Goal: Find specific page/section: Find specific page/section

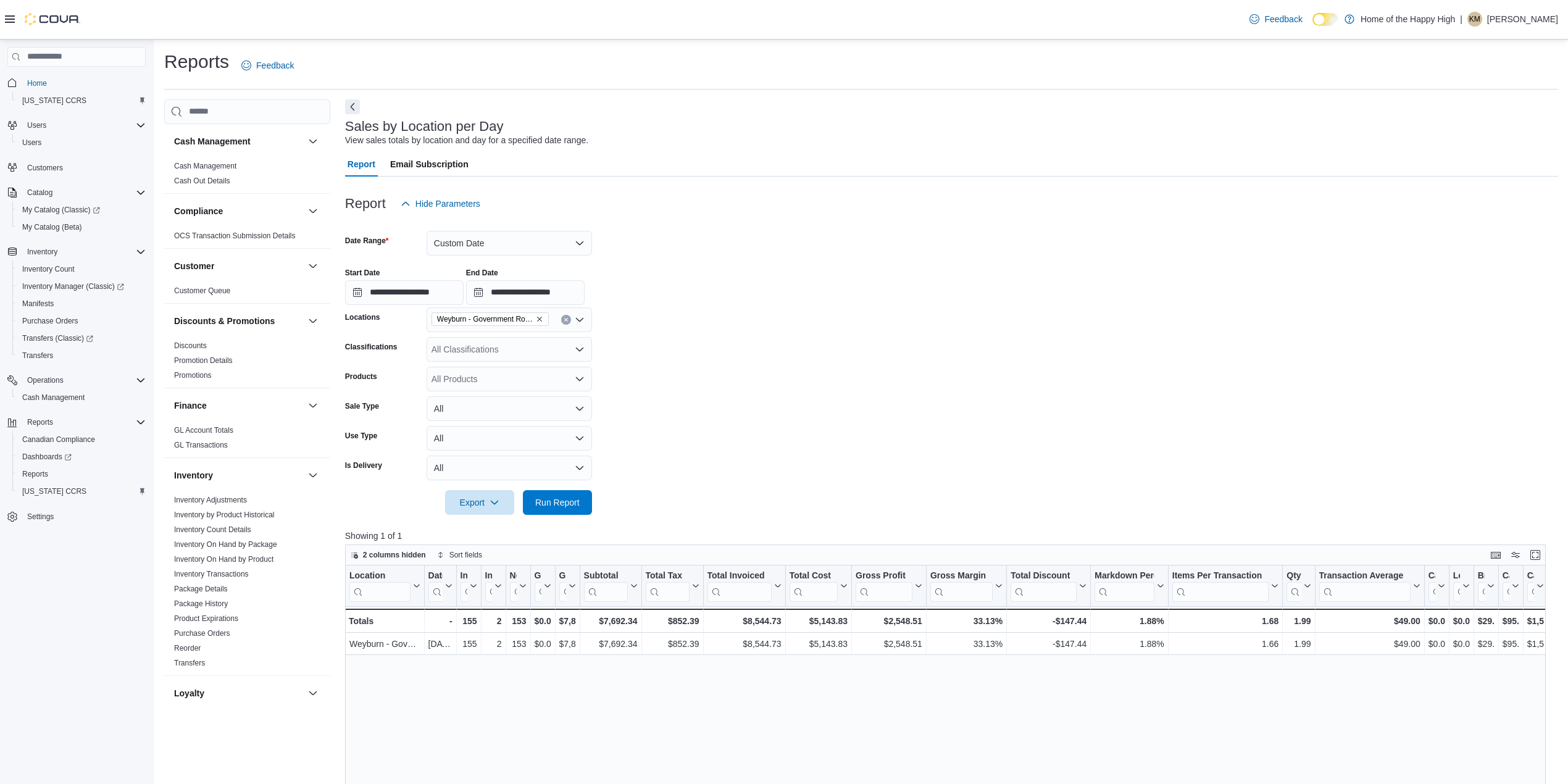
scroll to position [544, 0]
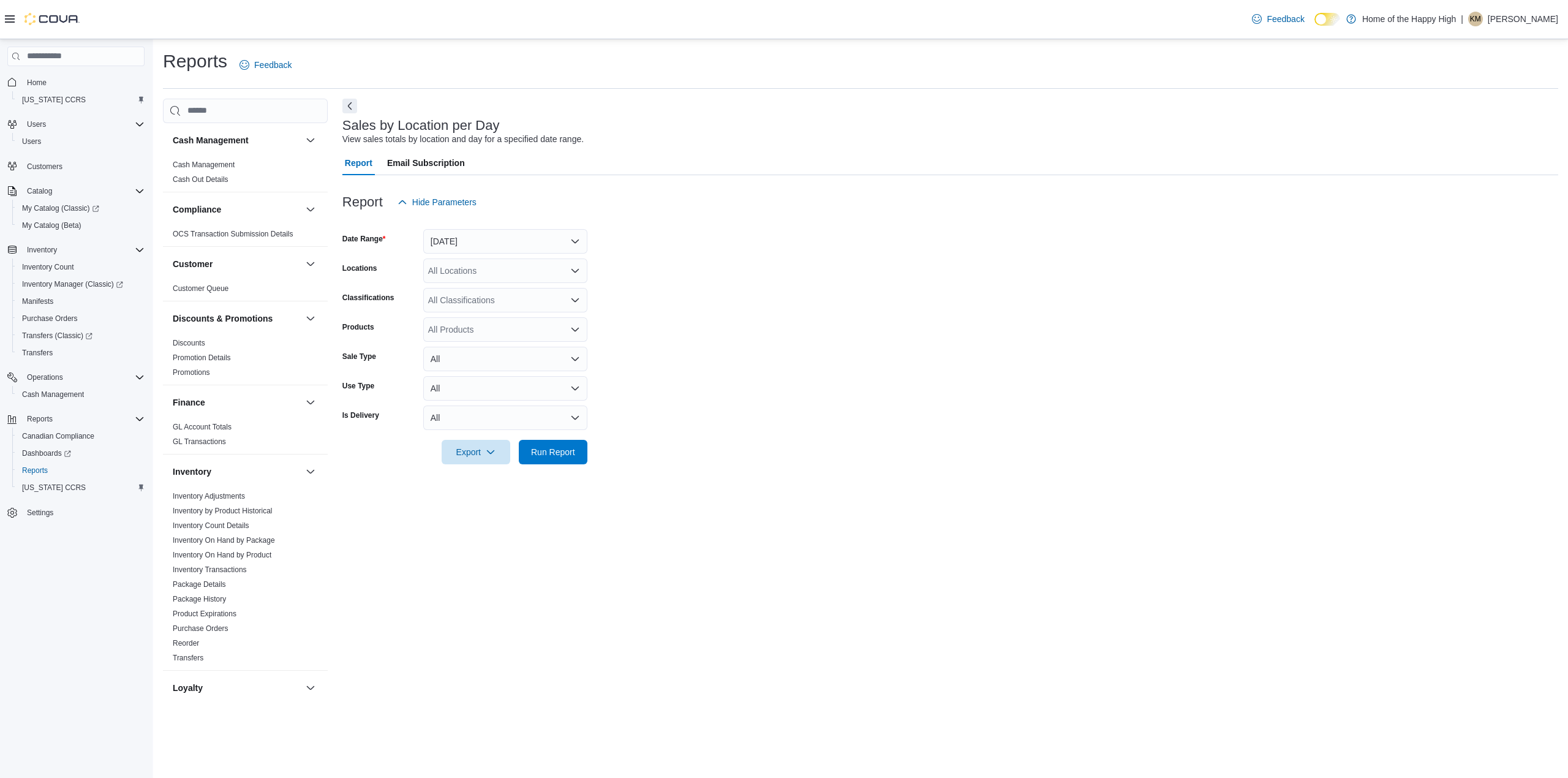
click at [8, 18] on icon at bounding box center [10, 18] width 10 height 10
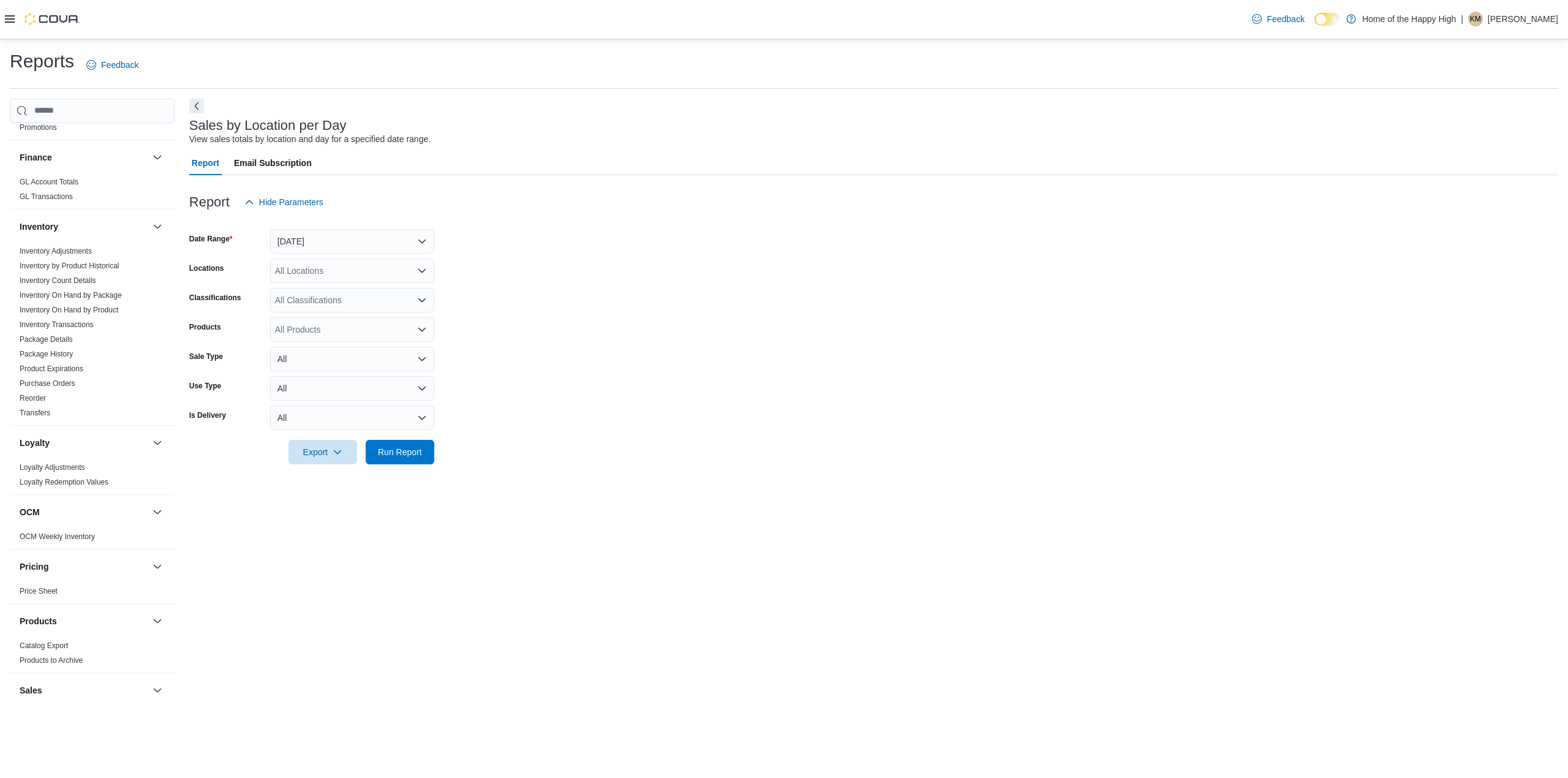
scroll to position [326, 0]
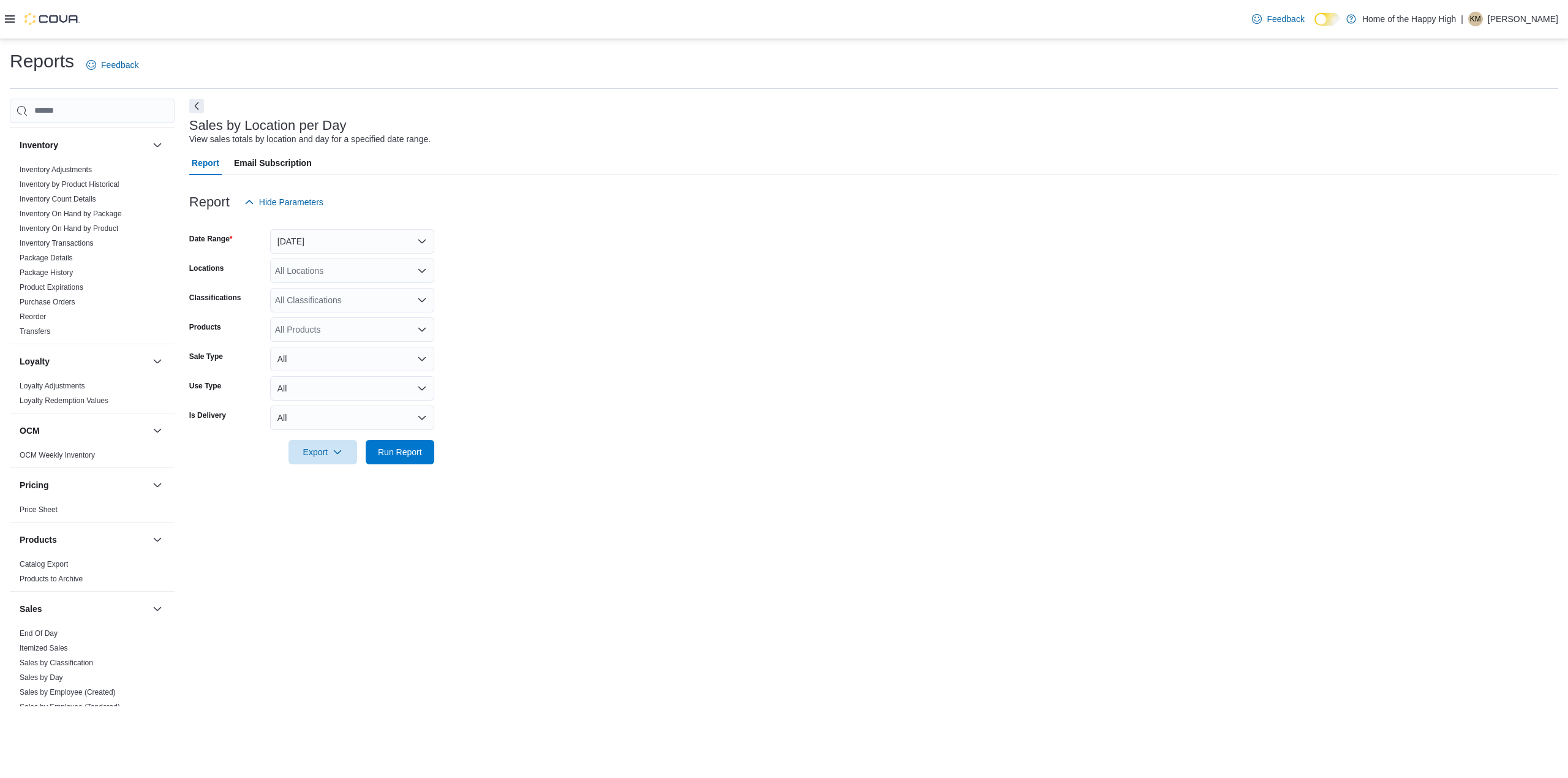
click at [10, 17] on icon at bounding box center [10, 18] width 10 height 10
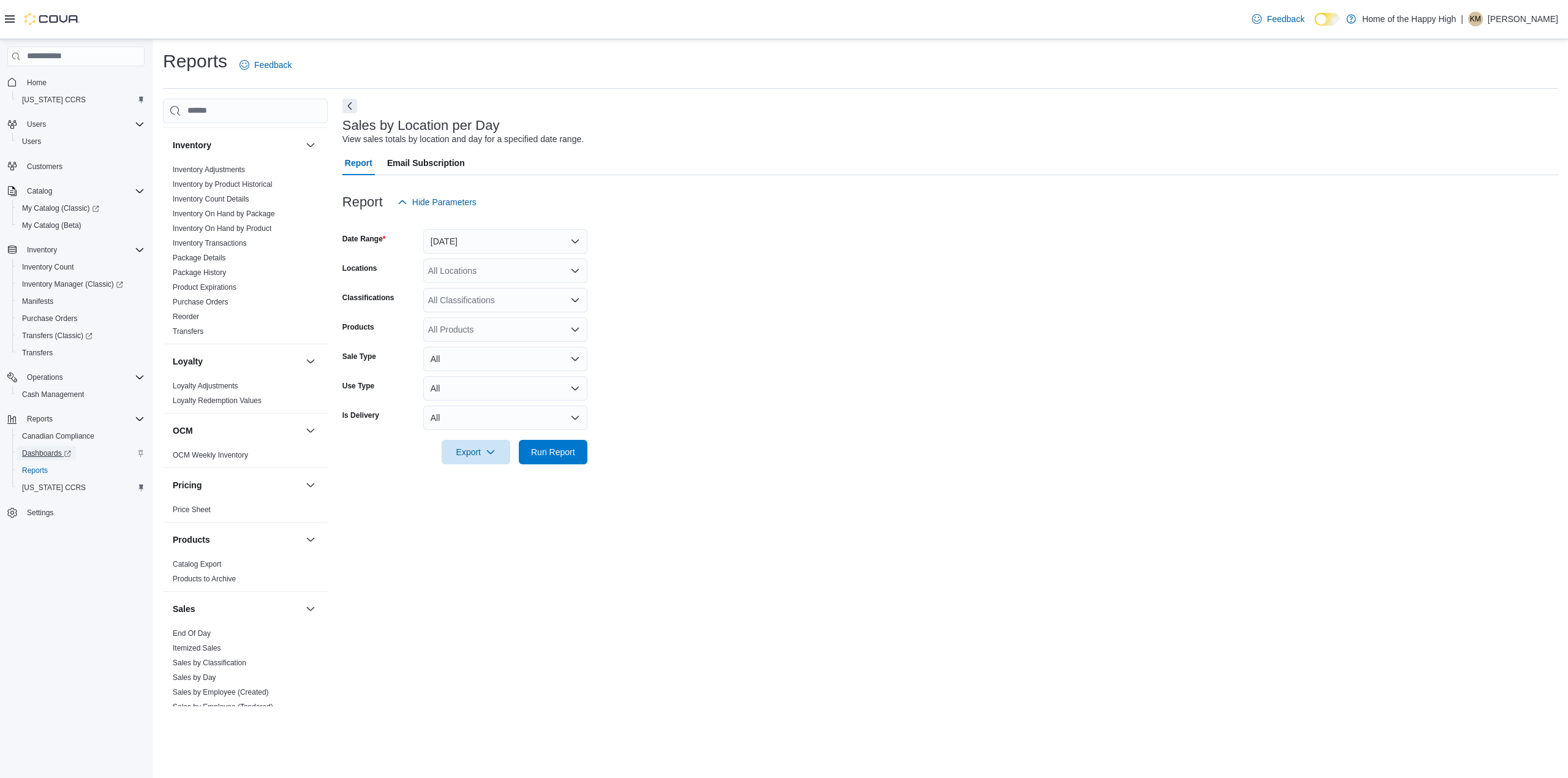
click at [64, 451] on icon "Complex example" at bounding box center [67, 454] width 8 height 8
